Goal: Information Seeking & Learning: Learn about a topic

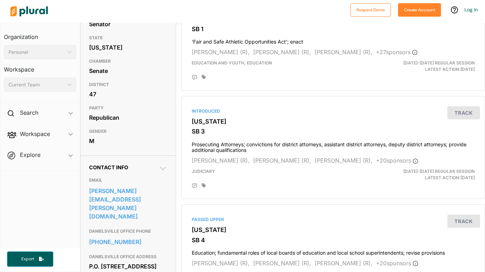
scroll to position [90, 0]
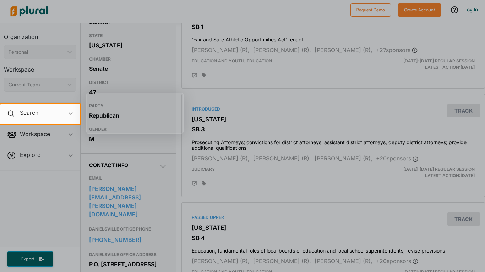
click at [220, 215] on div at bounding box center [242, 198] width 485 height 148
